Goal: Register for event/course

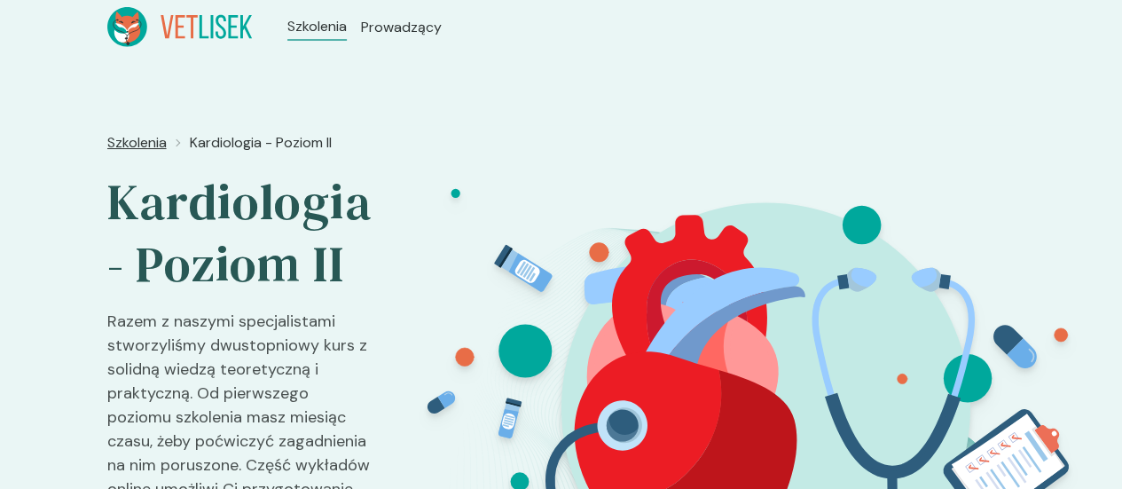
click at [107, 144] on span "Szkolenia" at bounding box center [136, 142] width 59 height 21
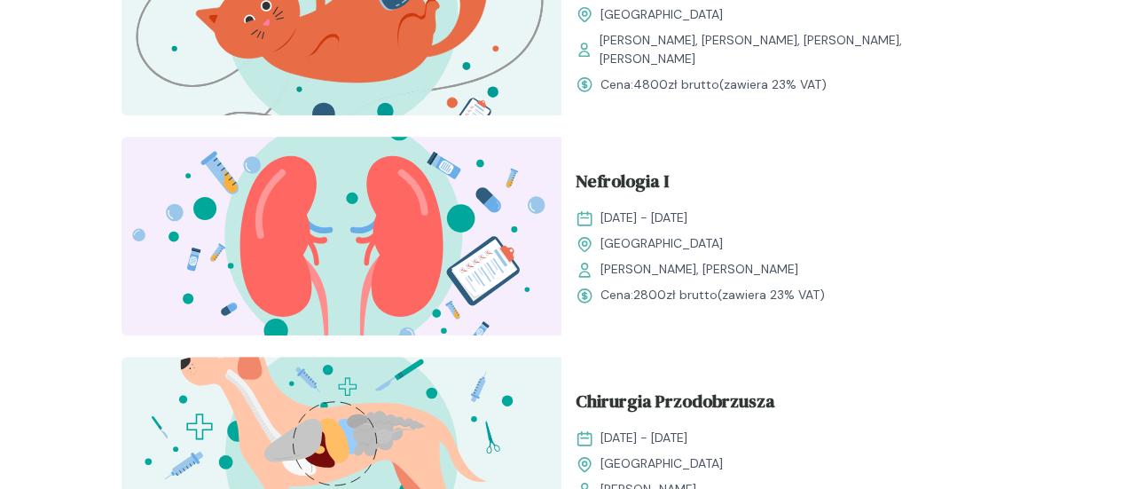
scroll to position [970, 0]
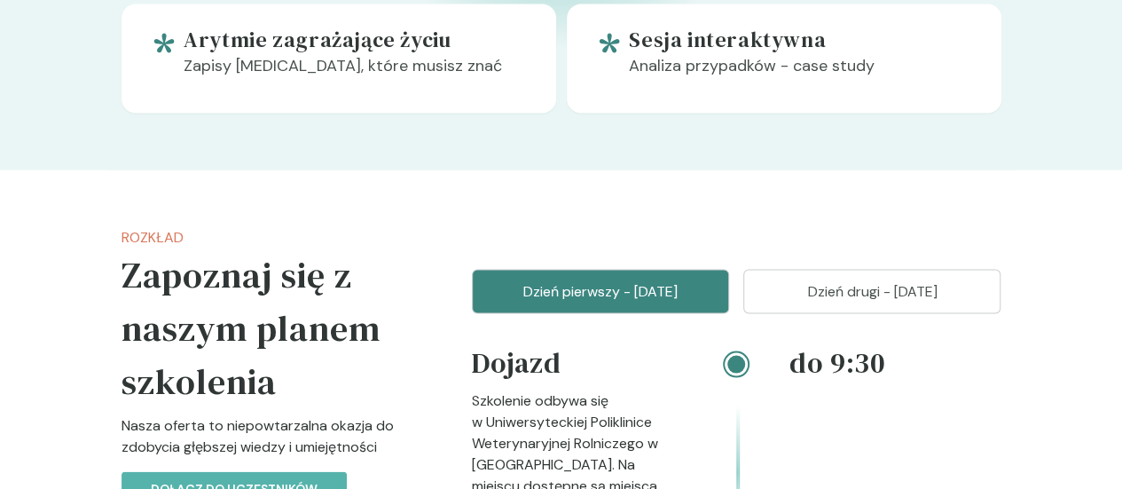
scroll to position [1647, 0]
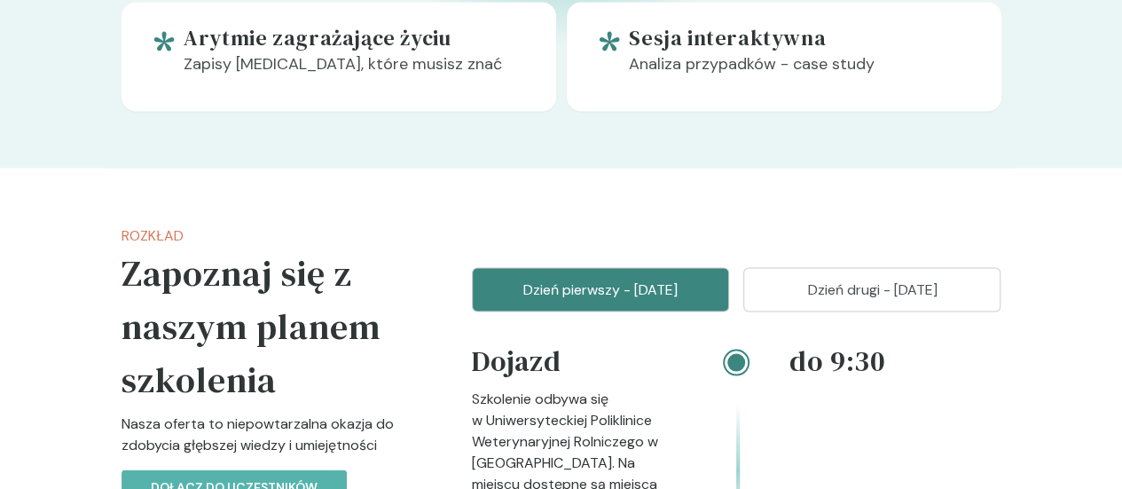
click at [866, 279] on p "Dzień drugi - [DATE]" at bounding box center [872, 289] width 213 height 21
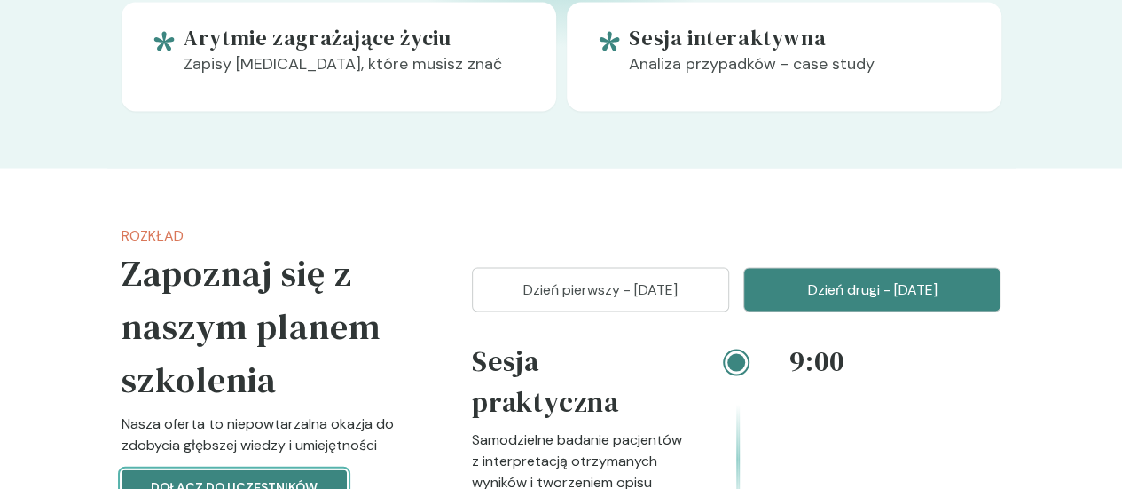
click at [128, 469] on button "Dołącz do uczestników" at bounding box center [234, 486] width 225 height 35
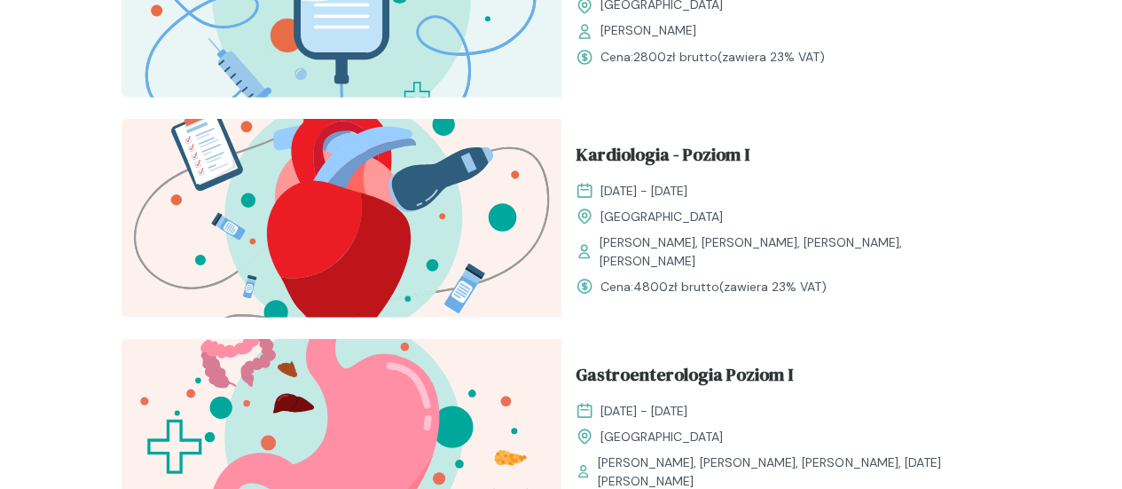
scroll to position [970, 0]
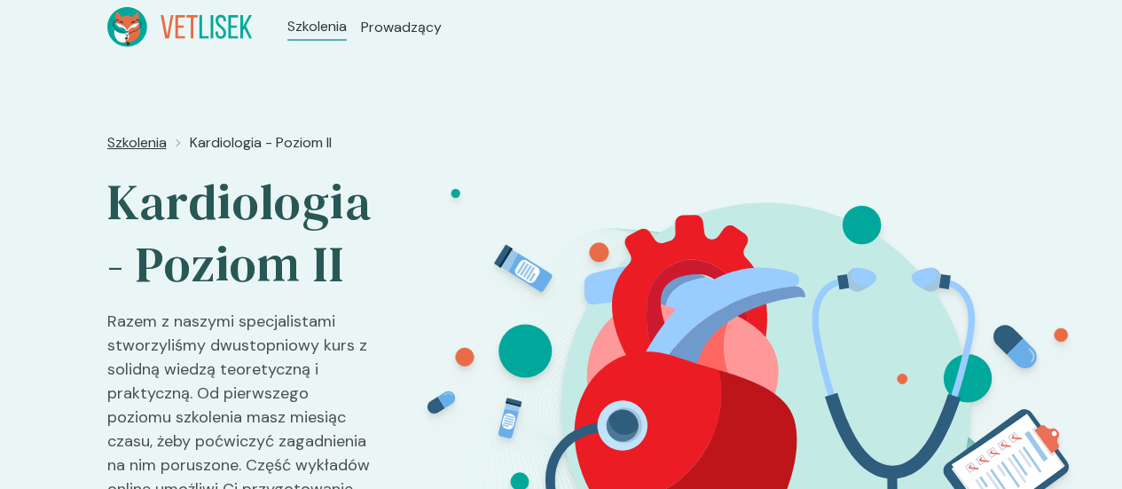
click at [107, 138] on span "Szkolenia" at bounding box center [136, 142] width 59 height 21
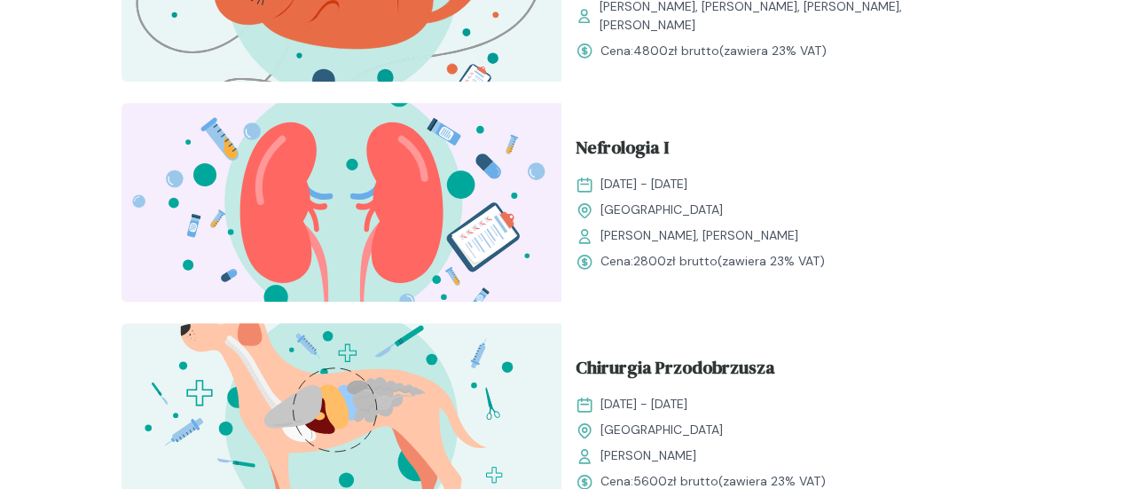
scroll to position [1042, 0]
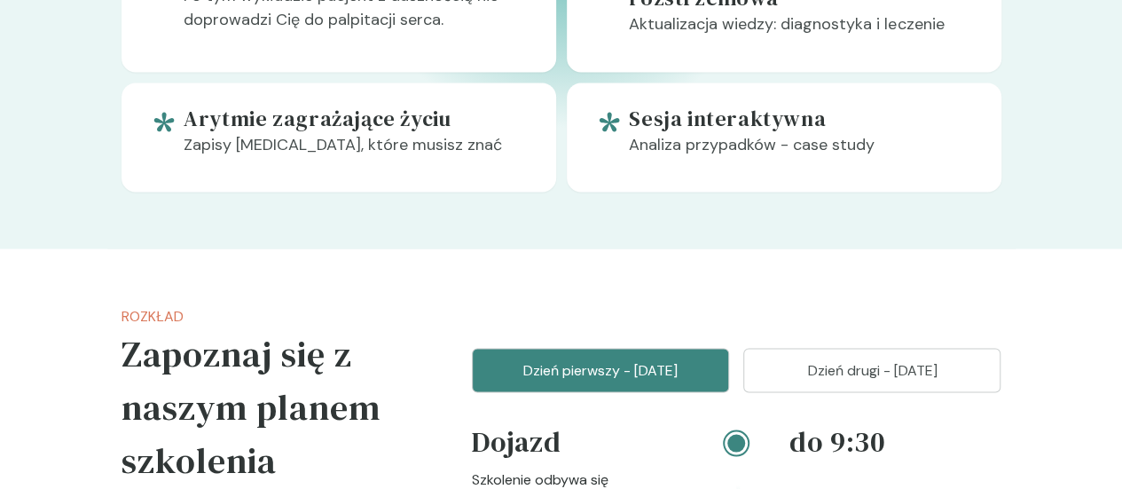
scroll to position [1673, 0]
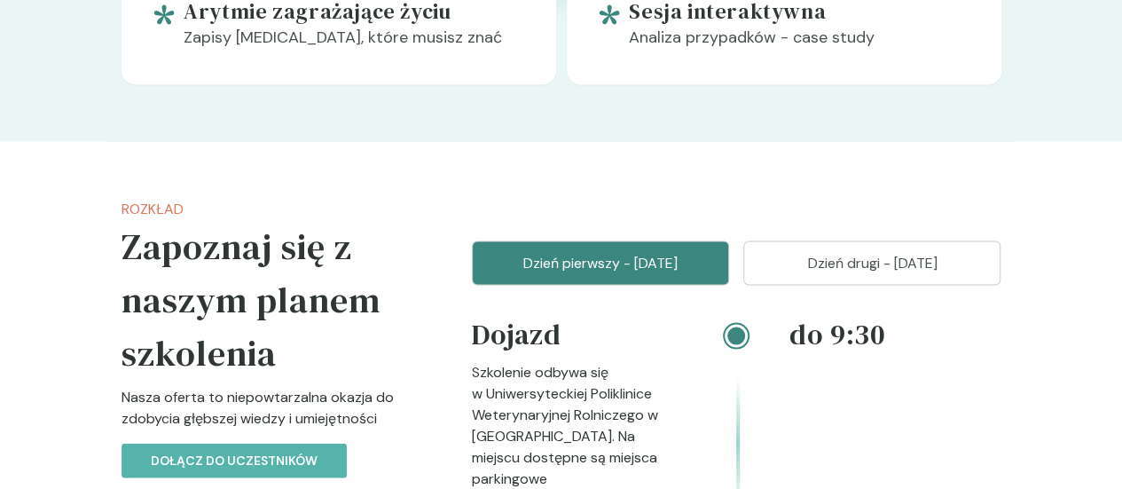
click at [879, 252] on p "Dzień drugi - [DATE]" at bounding box center [872, 262] width 213 height 21
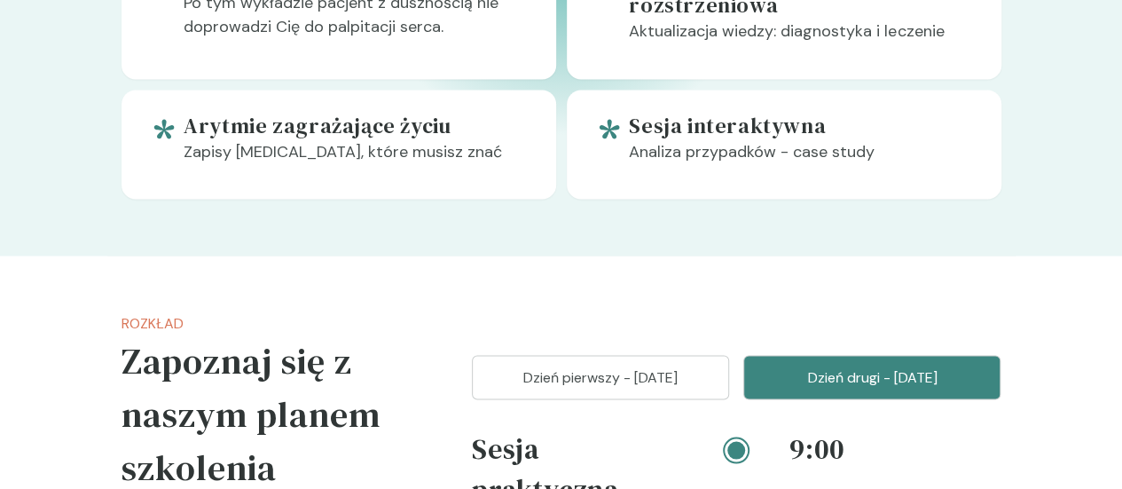
scroll to position [1560, 0]
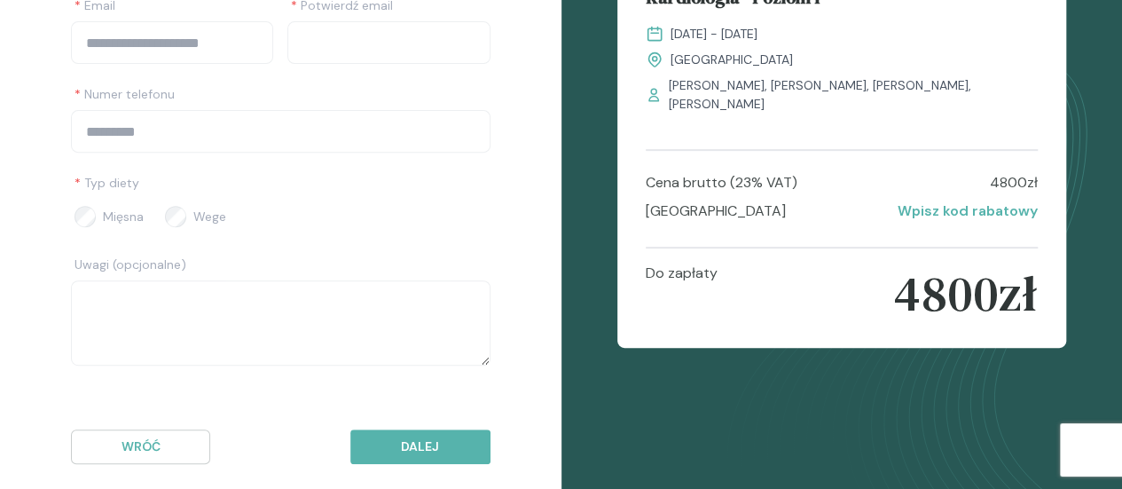
scroll to position [282, 0]
